Goal: Transaction & Acquisition: Purchase product/service

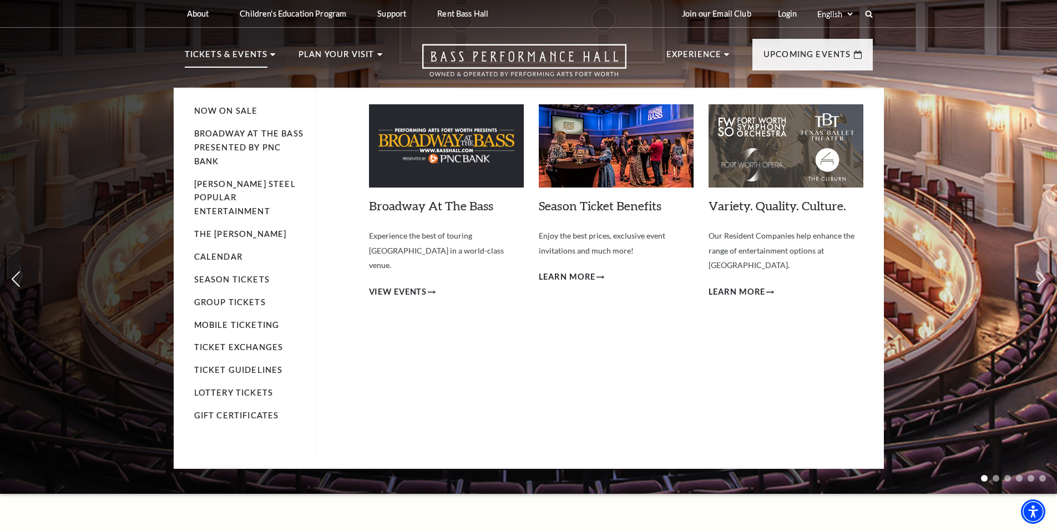
click at [236, 59] on p "Tickets & Events" at bounding box center [226, 58] width 83 height 20
click at [234, 110] on link "Now On Sale" at bounding box center [226, 110] width 64 height 9
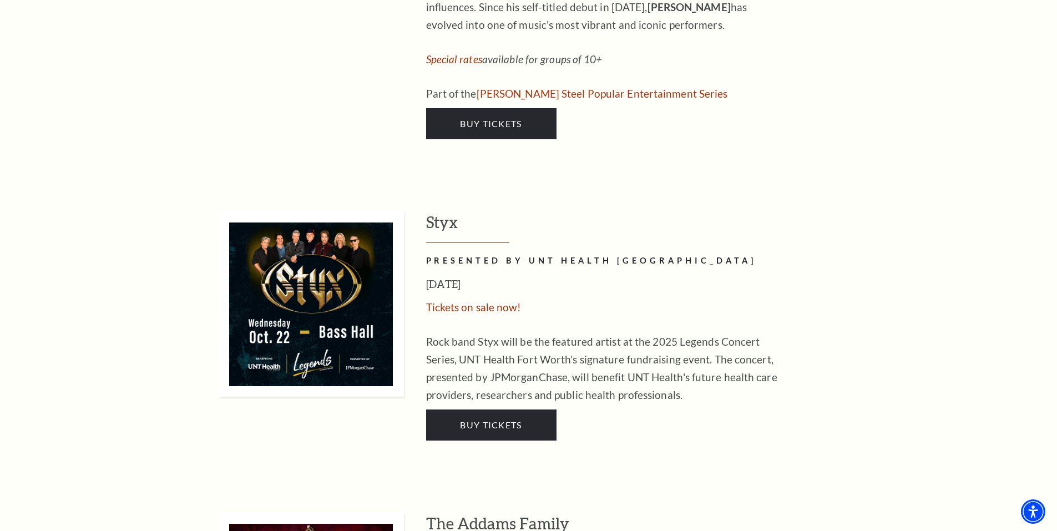
scroll to position [2164, 0]
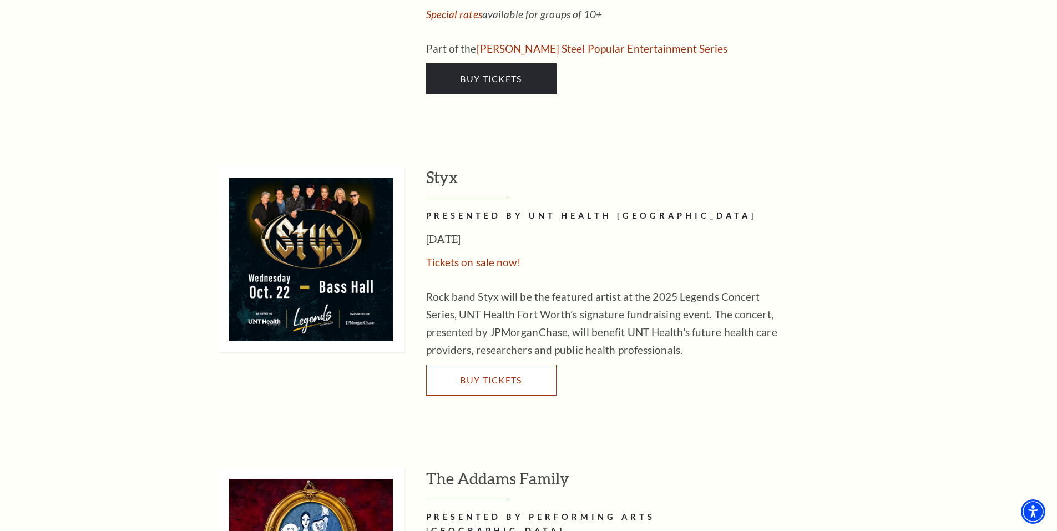
click at [497, 375] on span "Buy Tickets" at bounding box center [491, 380] width 62 height 11
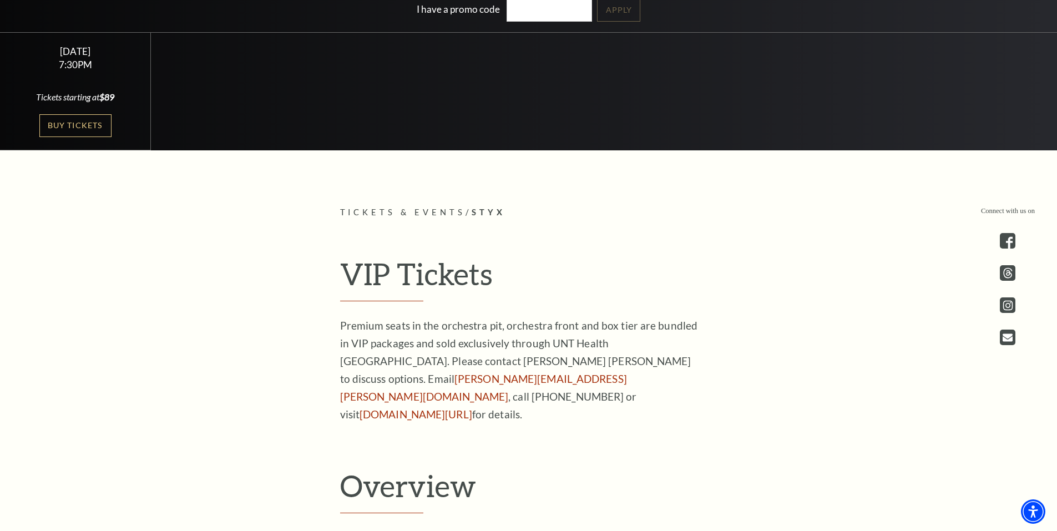
scroll to position [388, 0]
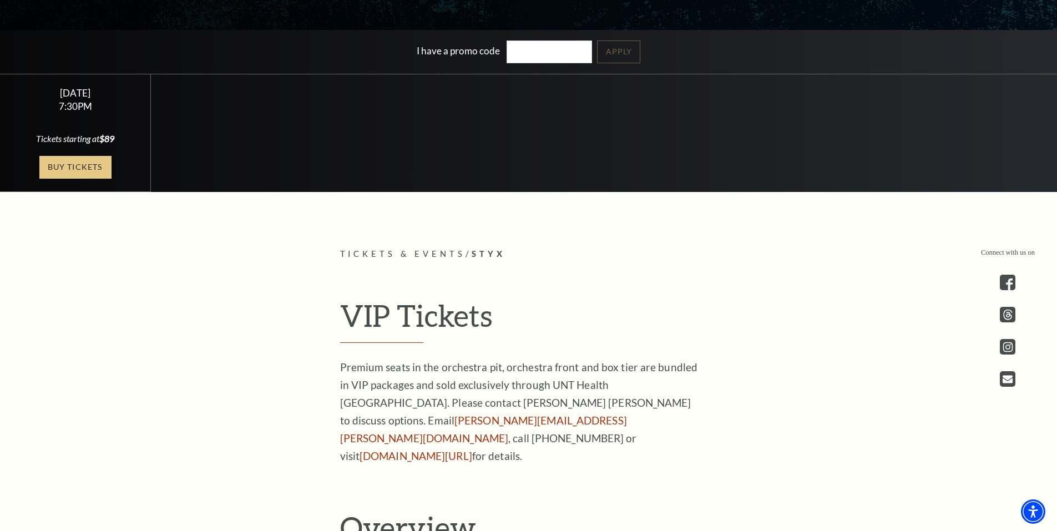
click at [80, 167] on link "Buy Tickets" at bounding box center [75, 167] width 72 height 23
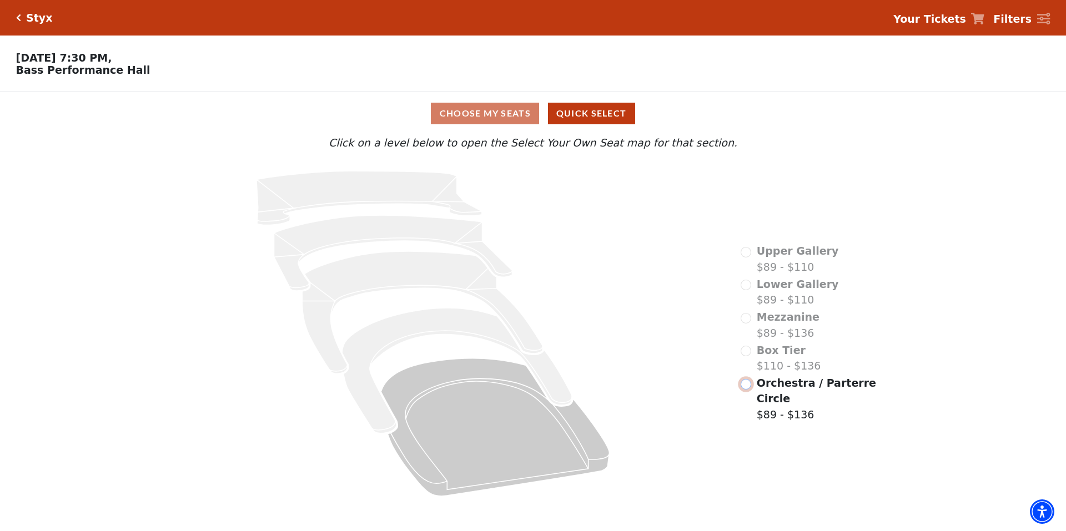
click at [748, 390] on input "Orchestra / Parterre Circle$89 - $136\a" at bounding box center [745, 384] width 11 height 11
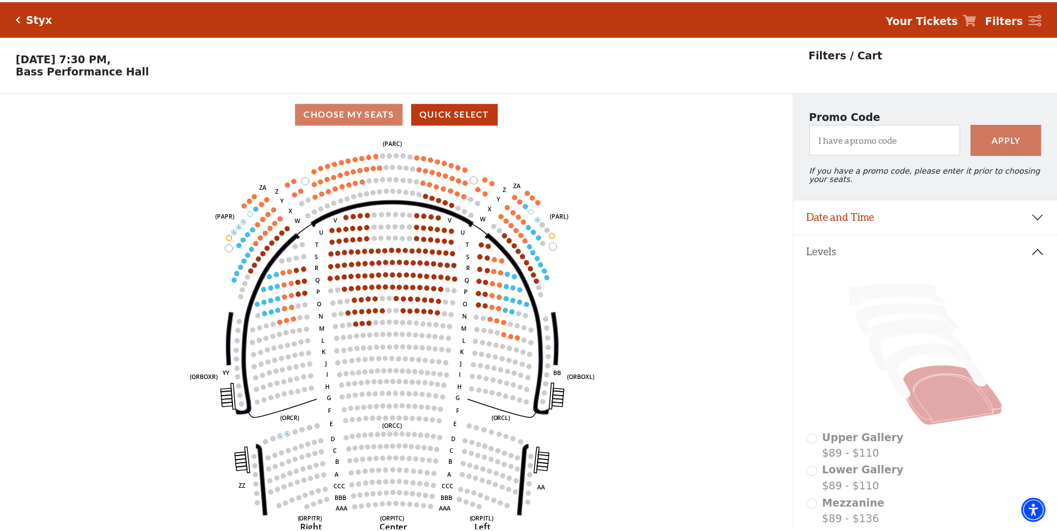
scroll to position [52, 0]
